Goal: Information Seeking & Learning: Find specific fact

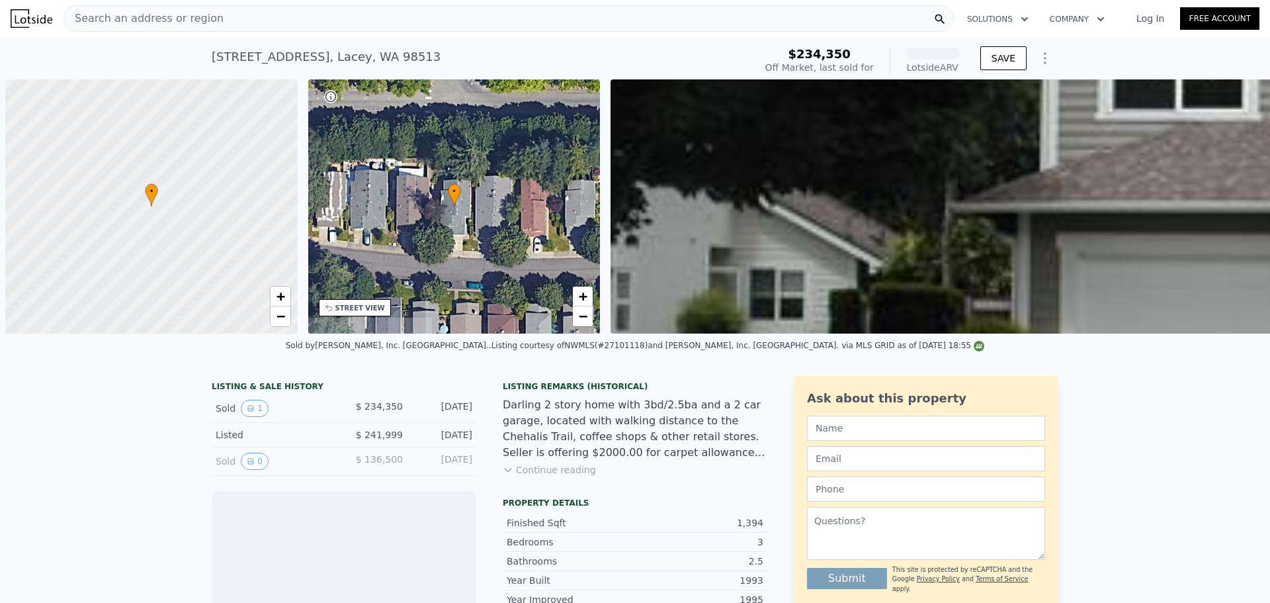
scroll to position [0, 5]
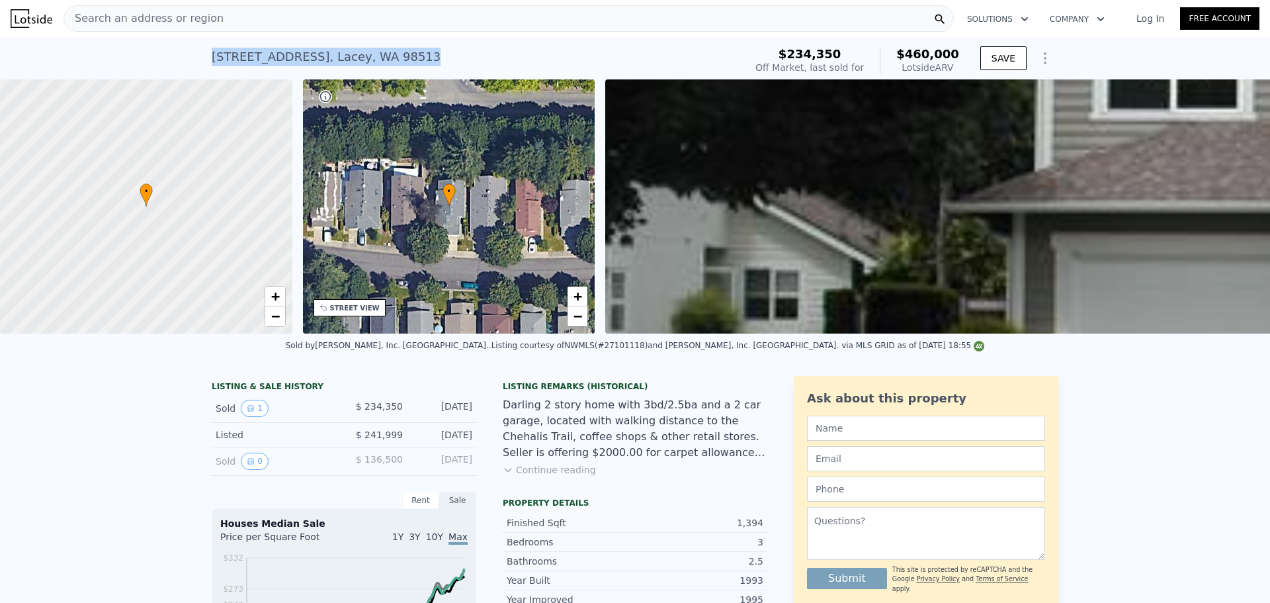
drag, startPoint x: 449, startPoint y: 61, endPoint x: 194, endPoint y: 74, distance: 255.0
click at [194, 74] on div "[STREET_ADDRESS][PERSON_NAME] Sold [DATE] for $234,350 (~ARV $460k ) $234,350 O…" at bounding box center [635, 58] width 1270 height 42
copy div "[STREET_ADDRESS][PERSON_NAME]"
click at [315, 19] on div "Search an address or region" at bounding box center [508, 18] width 890 height 26
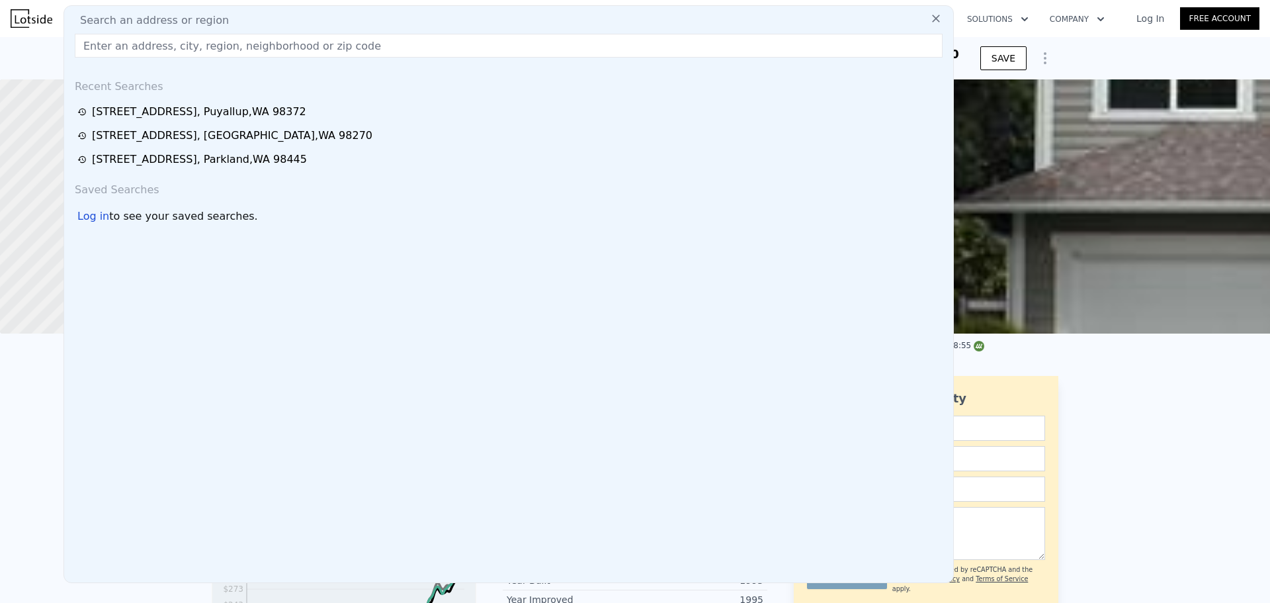
click at [310, 29] on div "Search an address or region Recent Searches [STREET_ADDRESS] [STREET_ADDRESS][G…" at bounding box center [508, 293] width 890 height 577
click at [319, 58] on div "Search an address or region Recent Searches [STREET_ADDRESS] [STREET_ADDRESS][G…" at bounding box center [508, 293] width 890 height 577
click at [332, 52] on input "text" at bounding box center [509, 46] width 868 height 24
paste input "[STREET_ADDRESS]"
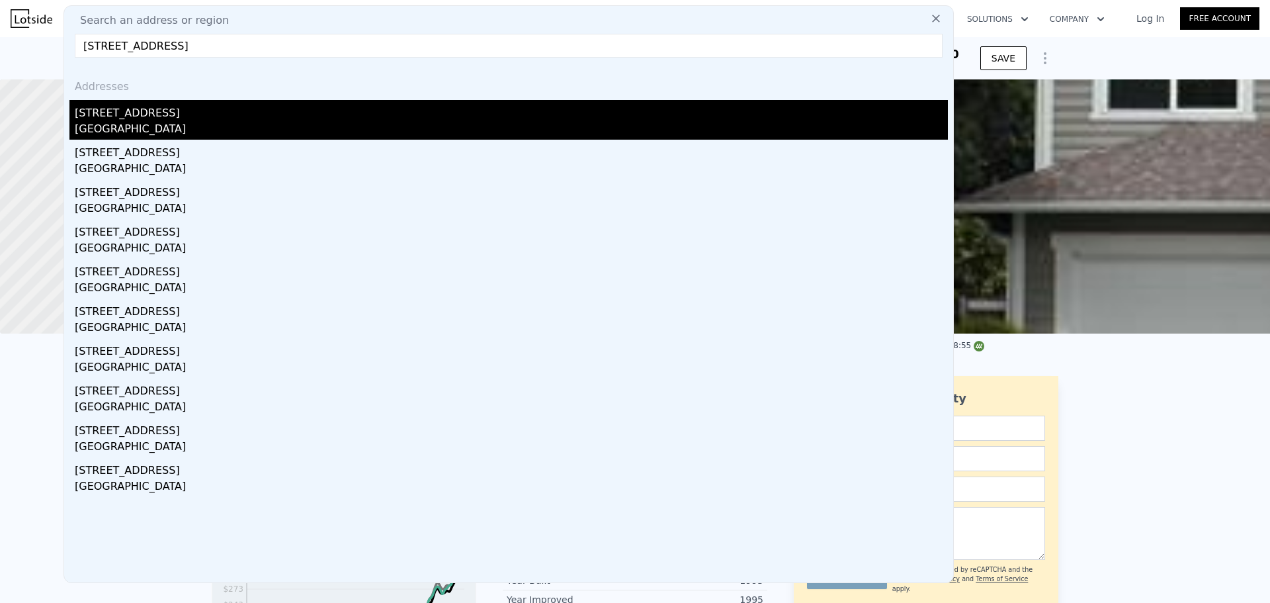
type input "[STREET_ADDRESS]"
click at [295, 119] on div "[STREET_ADDRESS]" at bounding box center [511, 110] width 873 height 21
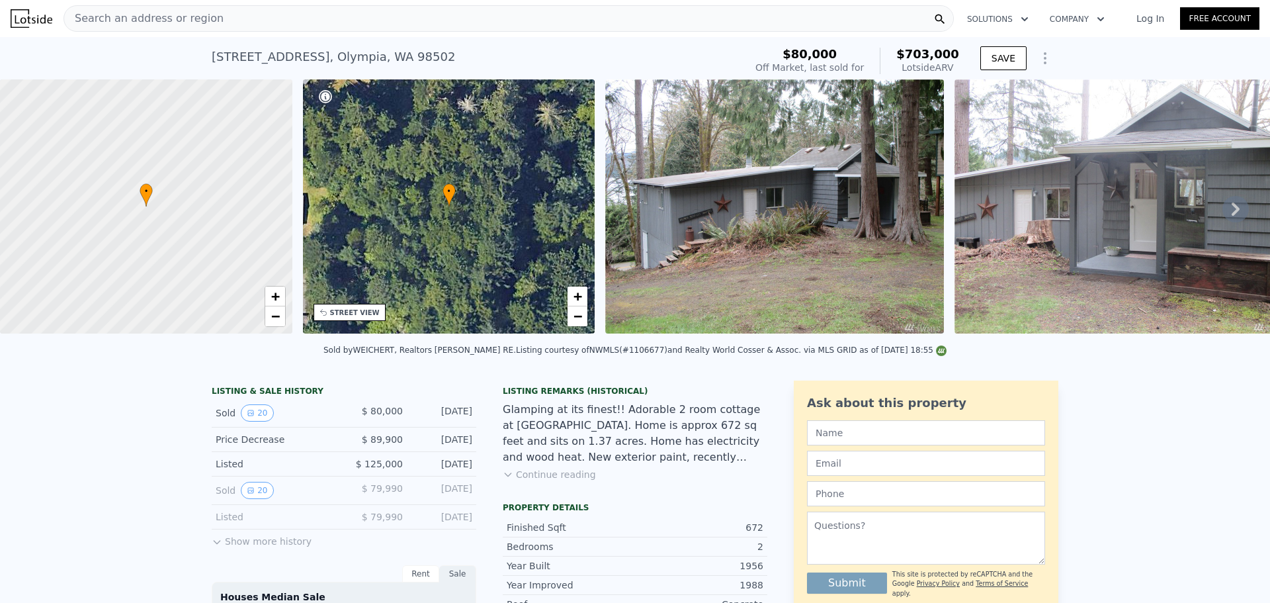
click at [392, 18] on div "Search an address or region" at bounding box center [508, 18] width 890 height 26
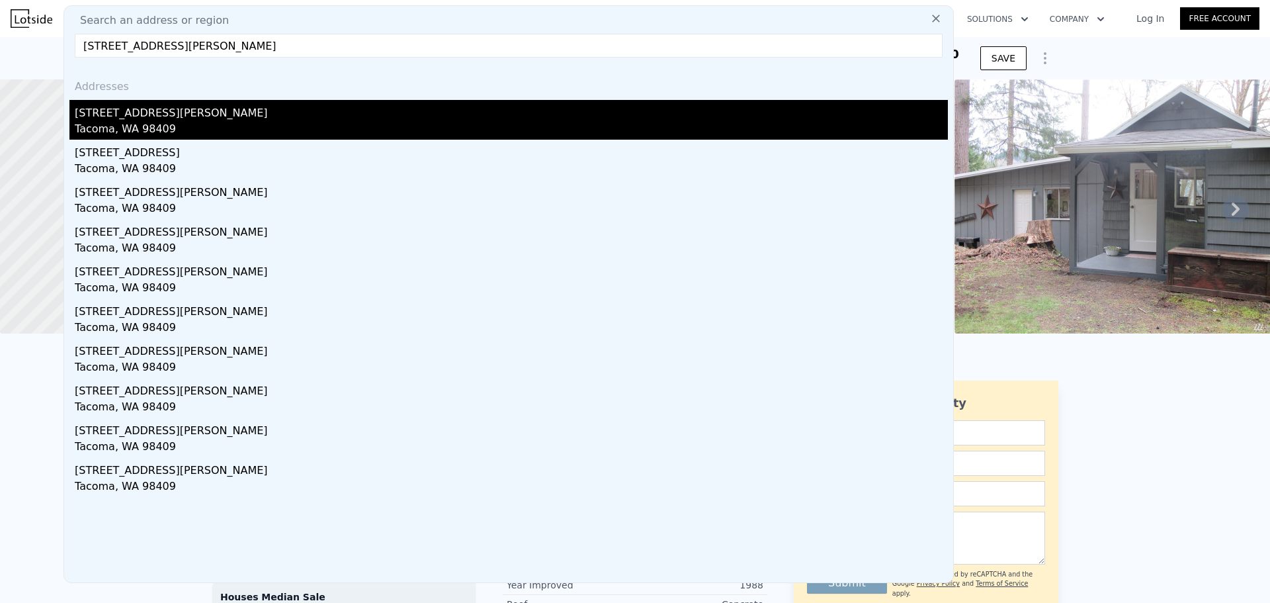
type input "[STREET_ADDRESS][PERSON_NAME]"
click at [427, 117] on div "[STREET_ADDRESS][PERSON_NAME]" at bounding box center [511, 110] width 873 height 21
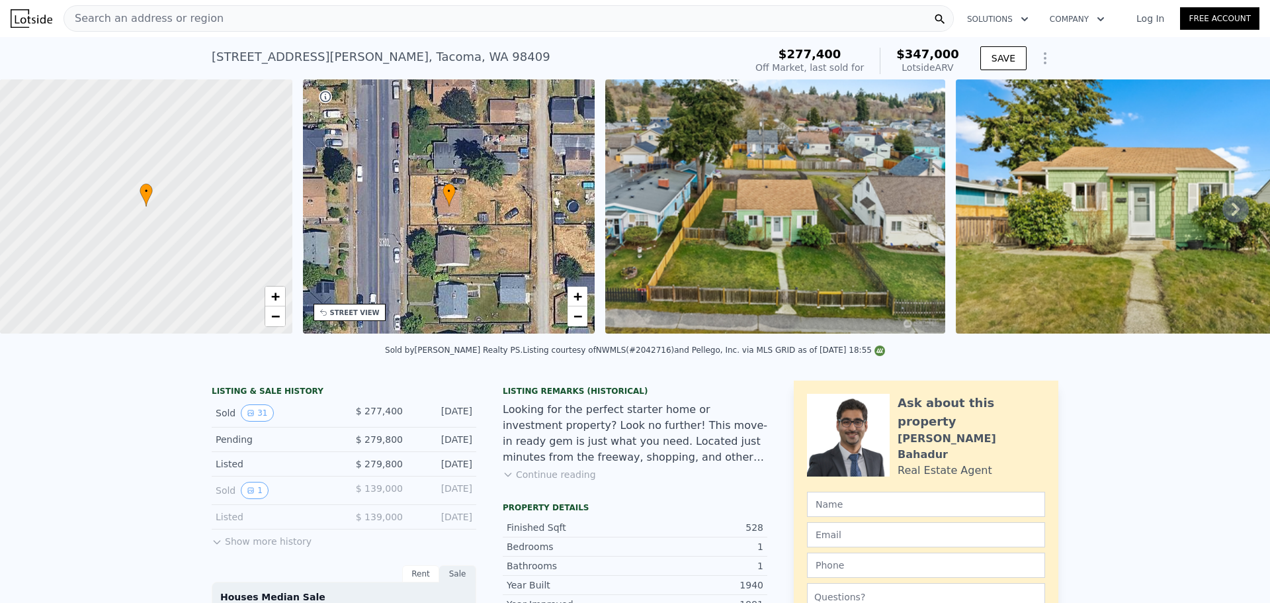
click at [382, 14] on div "Search an address or region" at bounding box center [508, 18] width 890 height 26
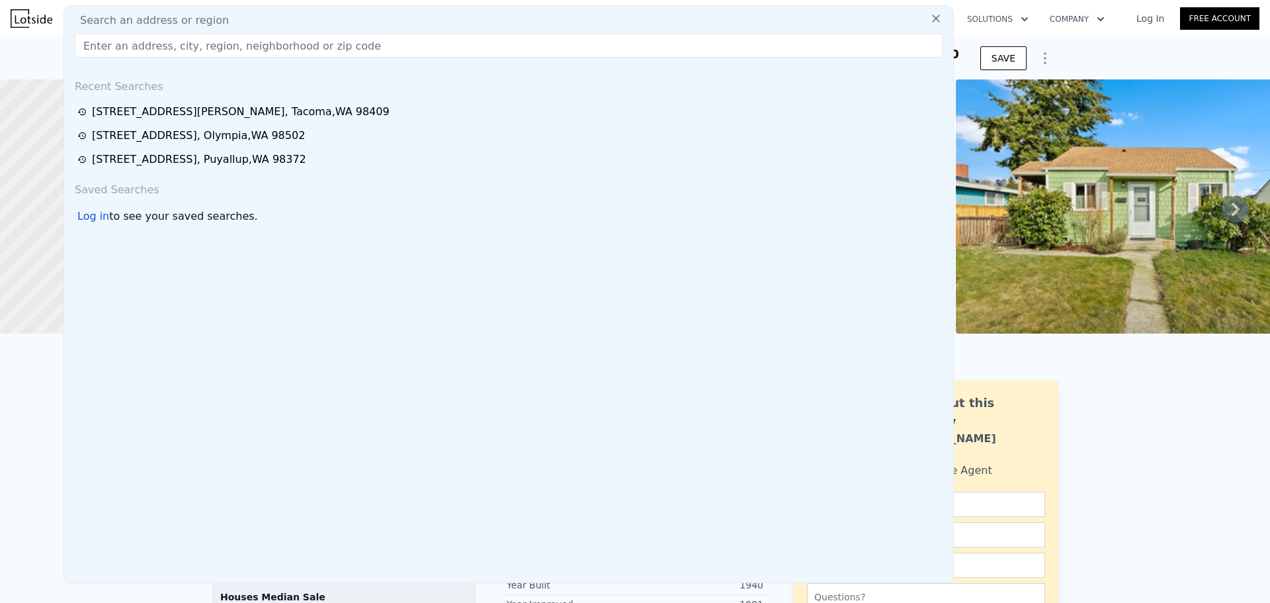
drag, startPoint x: 382, startPoint y: 14, endPoint x: 265, endPoint y: 60, distance: 126.5
click at [267, 48] on input "text" at bounding box center [509, 46] width 868 height 24
paste input "[STREET_ADDRESS]"
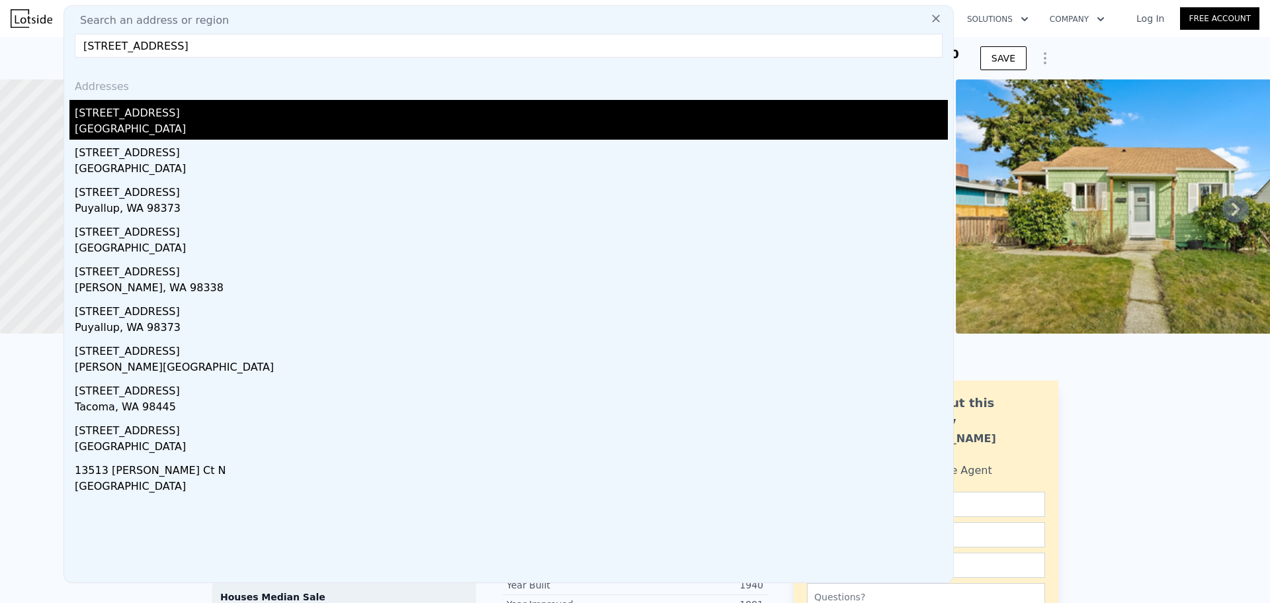
type input "[STREET_ADDRESS]"
click at [245, 126] on div "[GEOGRAPHIC_DATA]" at bounding box center [511, 130] width 873 height 19
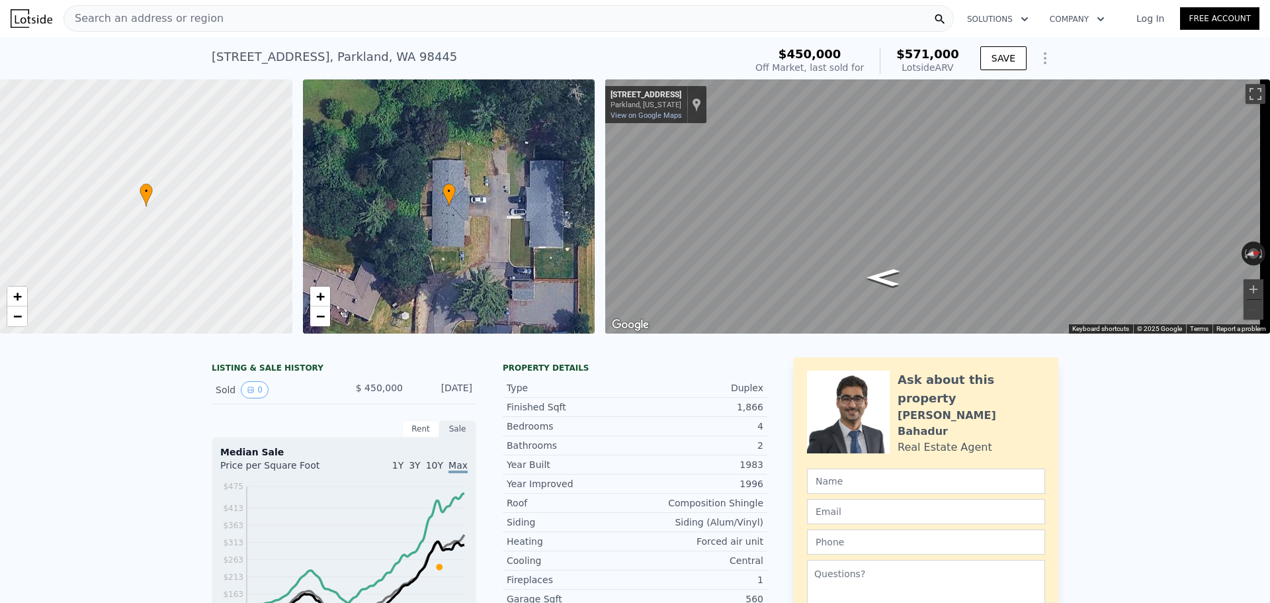
click at [179, 10] on div "Search an address or region" at bounding box center [143, 18] width 159 height 25
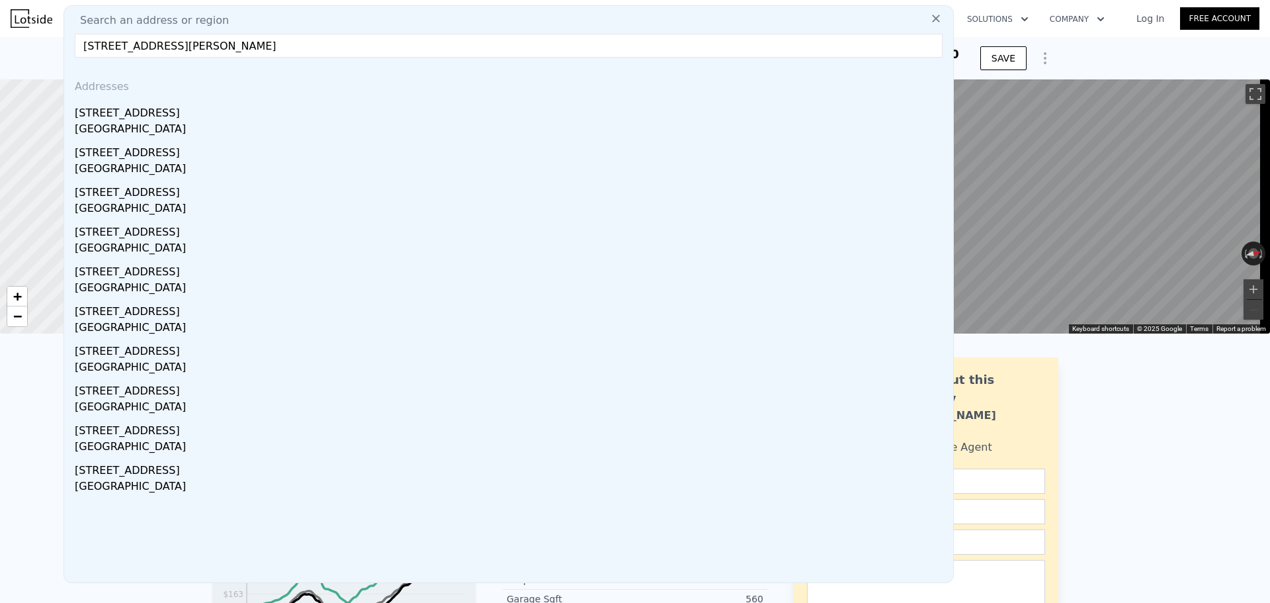
click at [859, 42] on input "[STREET_ADDRESS][PERSON_NAME]" at bounding box center [509, 46] width 868 height 24
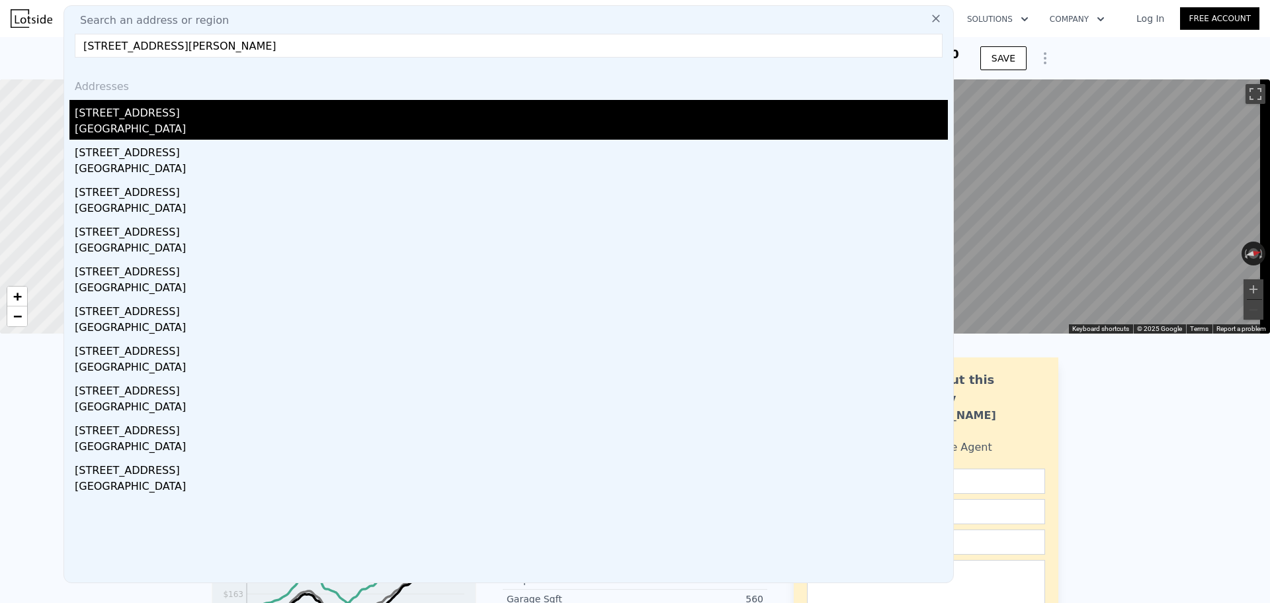
type input "[STREET_ADDRESS][PERSON_NAME]"
click at [511, 124] on div "[GEOGRAPHIC_DATA]" at bounding box center [511, 130] width 873 height 19
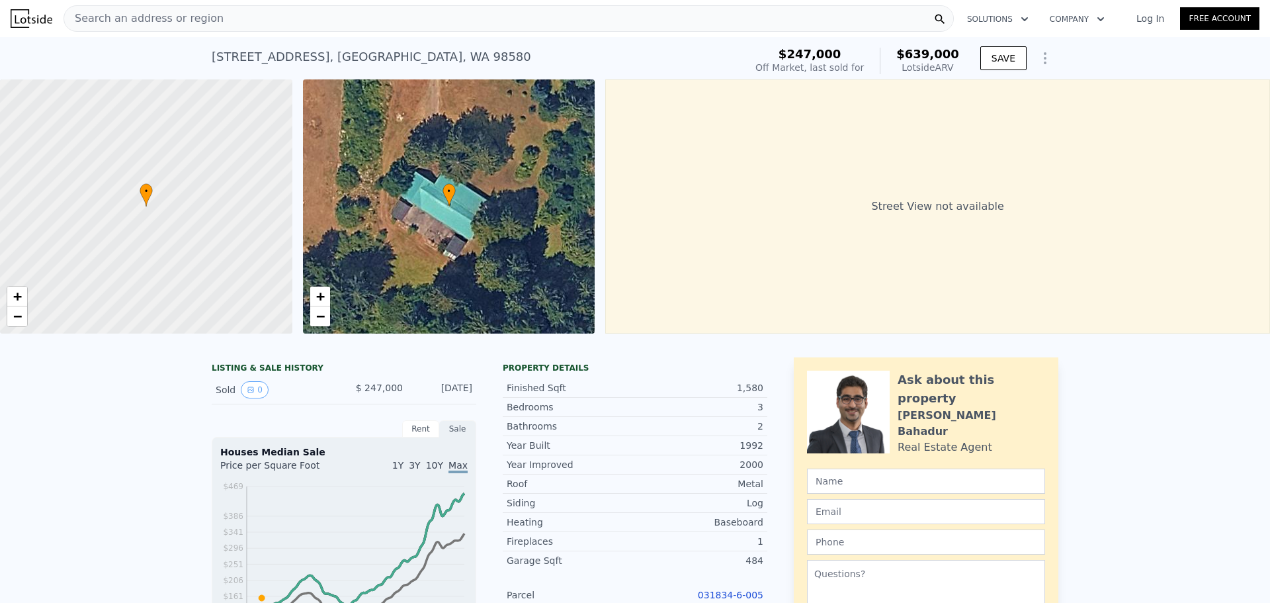
click at [511, 24] on div "Search an address or region" at bounding box center [508, 18] width 890 height 26
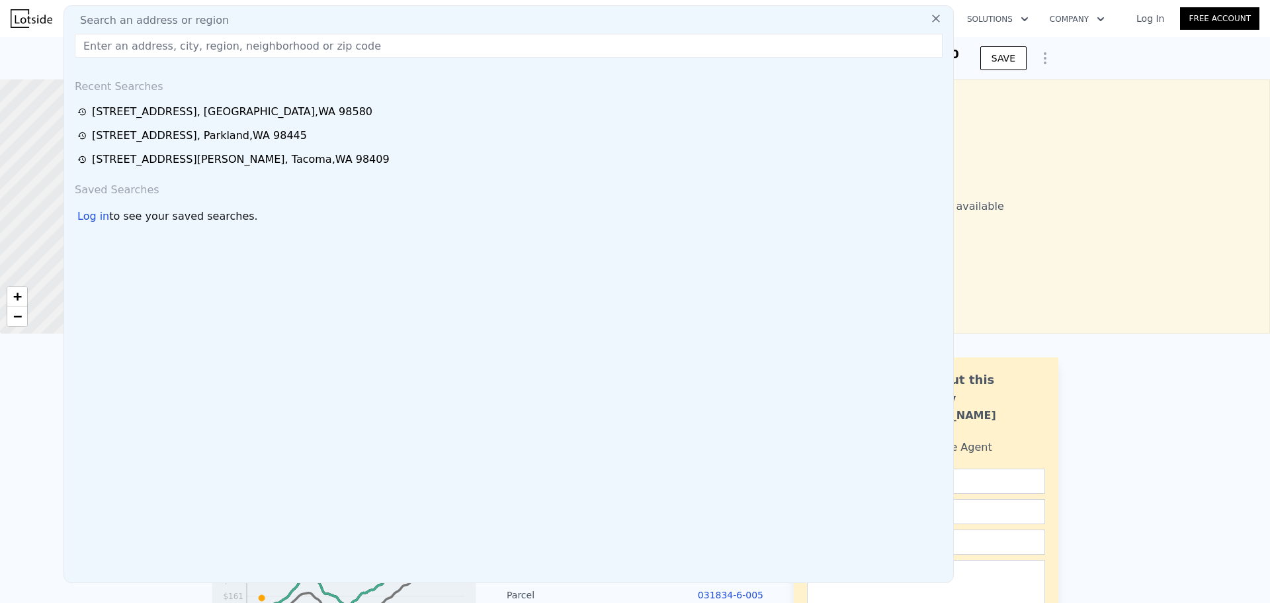
type input "[STREET_ADDRESS][PERSON_NAME]"
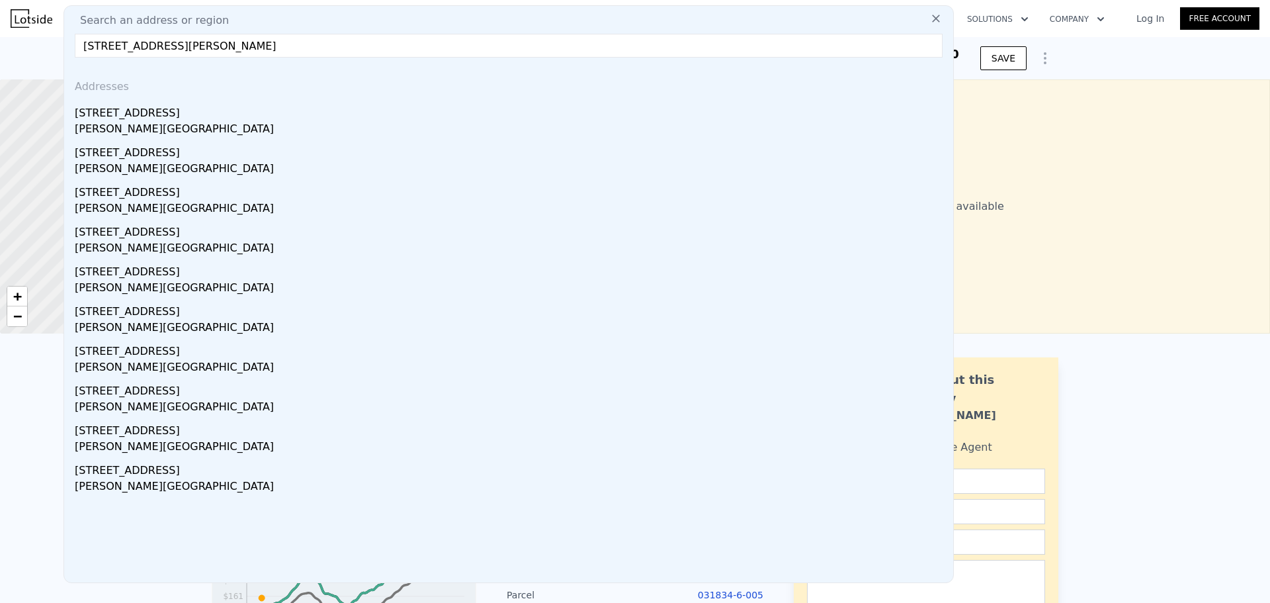
click at [538, 51] on input "[STREET_ADDRESS][PERSON_NAME]" at bounding box center [509, 46] width 868 height 24
click at [45, 51] on div "[STREET_ADDRESS] Sold [DATE] for $247k (~ARV $639k ) $247,000 Off Market, last …" at bounding box center [635, 58] width 1270 height 42
